Goal: Information Seeking & Learning: Learn about a topic

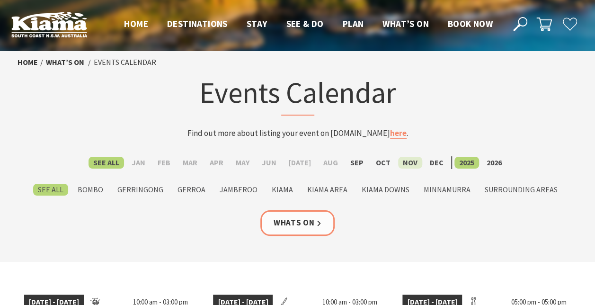
click at [403, 161] on label "Nov" at bounding box center [410, 163] width 24 height 12
click at [0, 0] on input "Nov" at bounding box center [0, 0] width 0 height 0
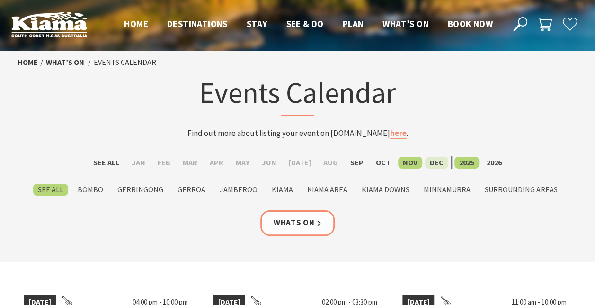
click at [433, 164] on label "Dec" at bounding box center [436, 163] width 23 height 12
click at [0, 0] on input "Dec" at bounding box center [0, 0] width 0 height 0
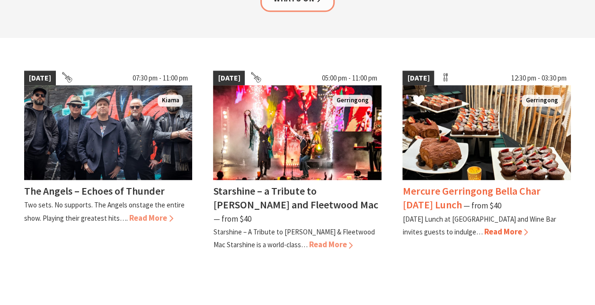
scroll to position [189, 0]
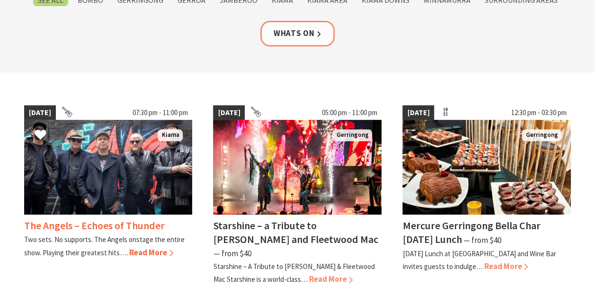
click at [145, 250] on span "Read More" at bounding box center [151, 252] width 44 height 10
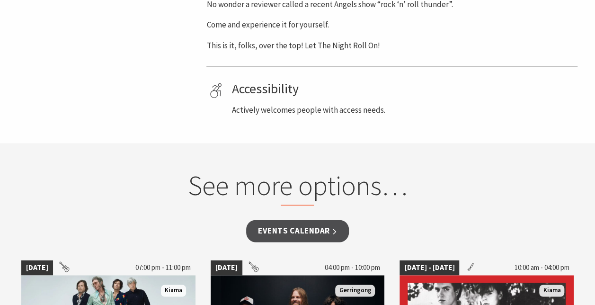
scroll to position [521, 0]
